Goal: Transaction & Acquisition: Purchase product/service

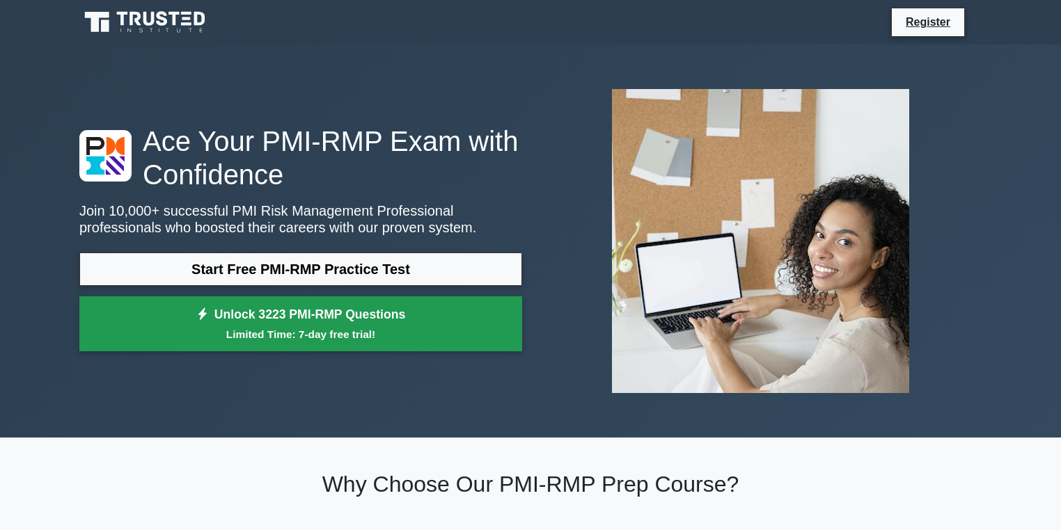
click at [255, 311] on link "Unlock 3223 PMI-RMP Questions Limited Time: 7-day free trial!" at bounding box center [300, 325] width 443 height 56
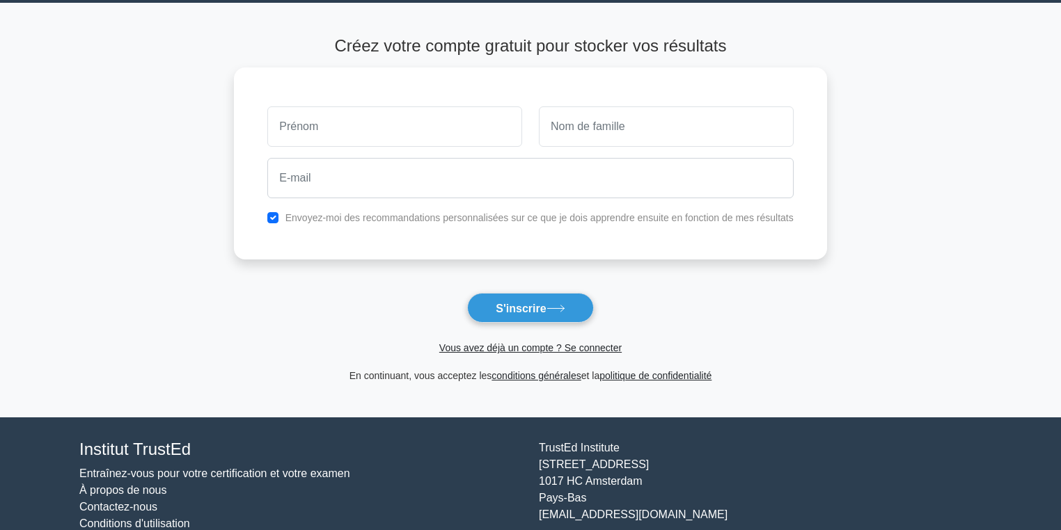
scroll to position [83, 0]
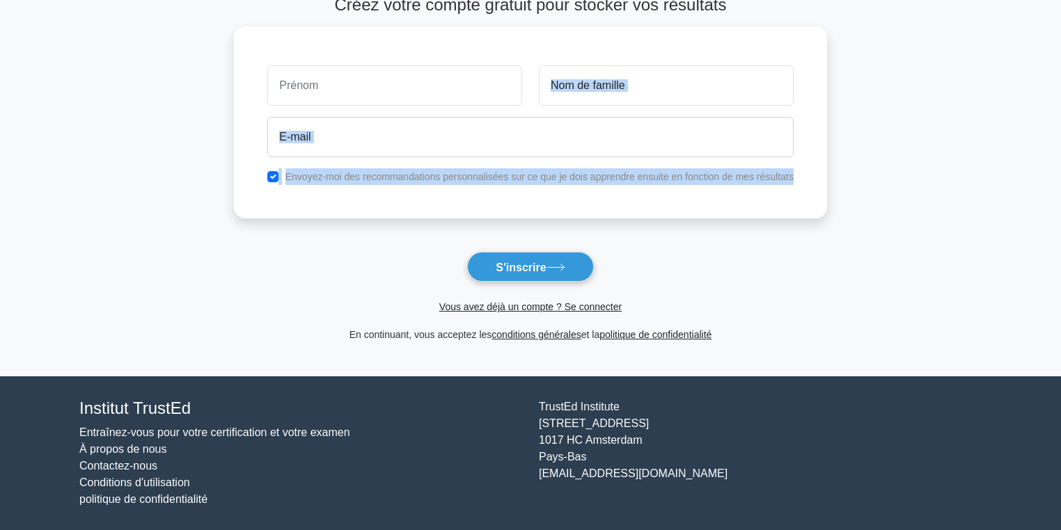
drag, startPoint x: 1059, startPoint y: 199, endPoint x: 1069, endPoint y: 67, distance: 132.6
click at [1060, 67] on html "Registre et la" at bounding box center [530, 223] width 1061 height 613
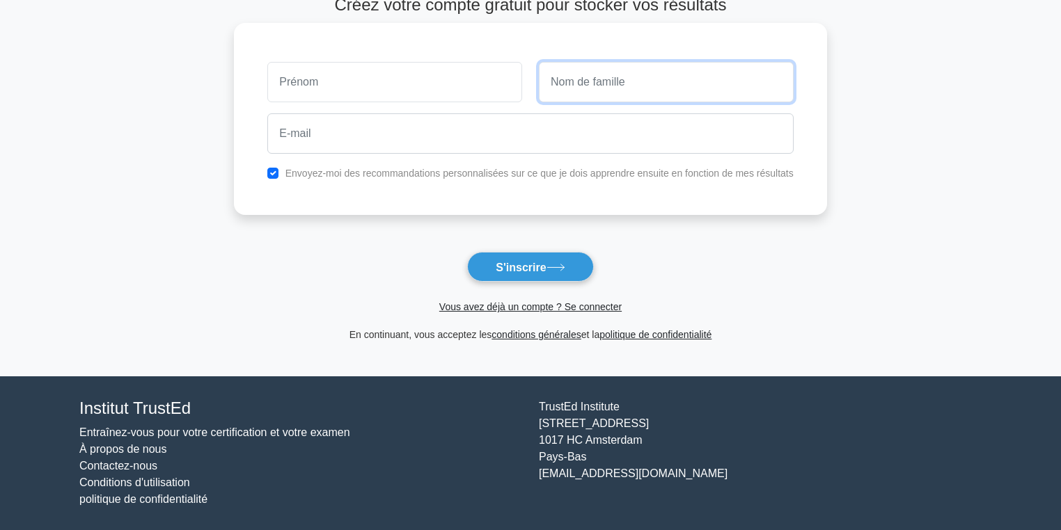
click at [558, 75] on input "text" at bounding box center [666, 82] width 255 height 40
